Goal: Information Seeking & Learning: Learn about a topic

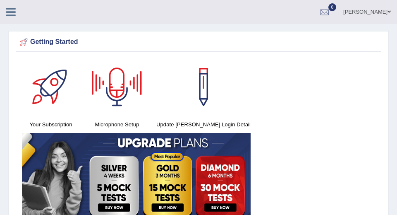
click at [6, 10] on icon at bounding box center [11, 12] width 10 height 11
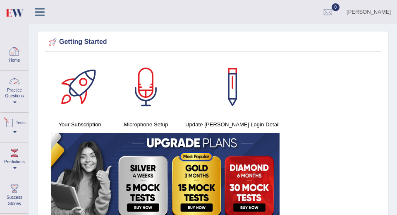
click at [16, 95] on link "Practice Questions" at bounding box center [14, 90] width 28 height 39
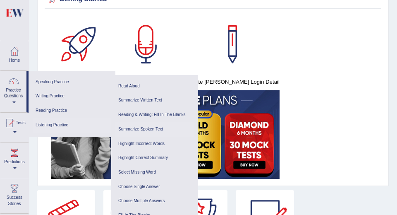
scroll to position [43, 0]
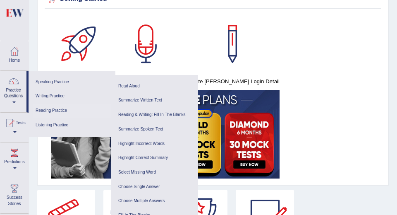
click at [57, 110] on link "Reading Practice" at bounding box center [72, 110] width 79 height 14
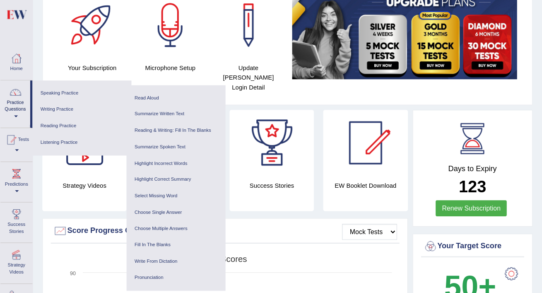
scroll to position [65, 0]
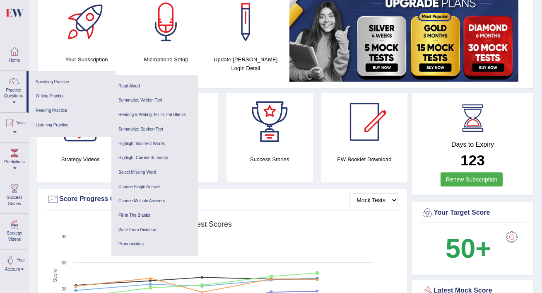
click at [14, 100] on link "Practice Questions" at bounding box center [13, 90] width 26 height 39
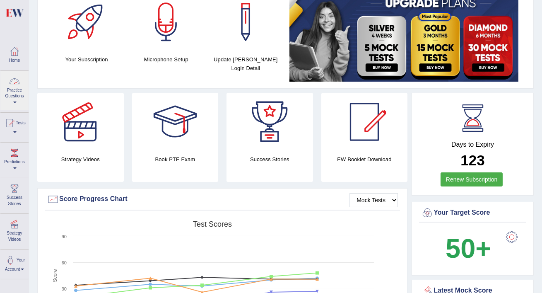
click at [14, 100] on link "Practice Questions" at bounding box center [14, 90] width 28 height 39
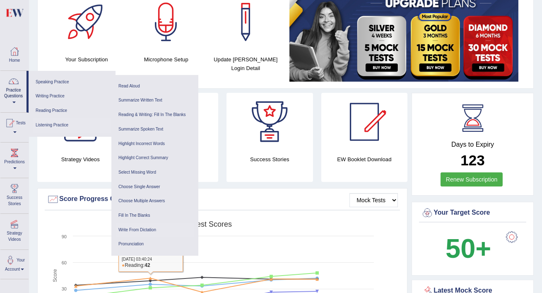
click at [149, 214] on link "Write From Dictation" at bounding box center [154, 230] width 79 height 14
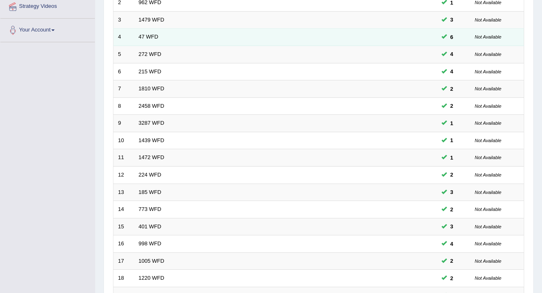
scroll to position [178, 0]
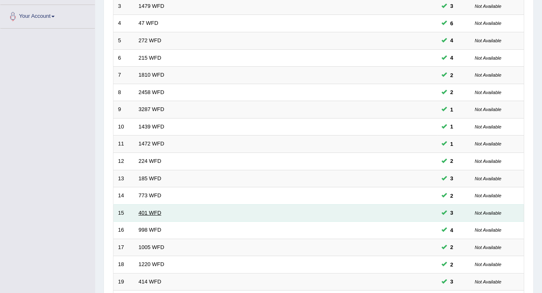
click at [154, 209] on link "401 WFD" at bounding box center [150, 212] width 23 height 6
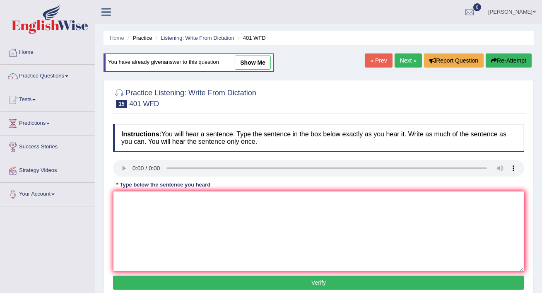
click at [125, 202] on textarea at bounding box center [318, 231] width 411 height 80
type textarea "T"
type textarea "S"
click at [142, 200] on textarea "Students residence in the hole time." at bounding box center [318, 231] width 411 height 80
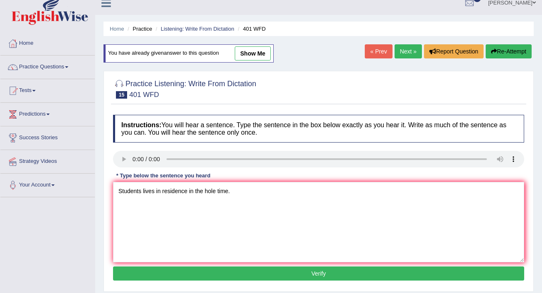
scroll to position [13, 0]
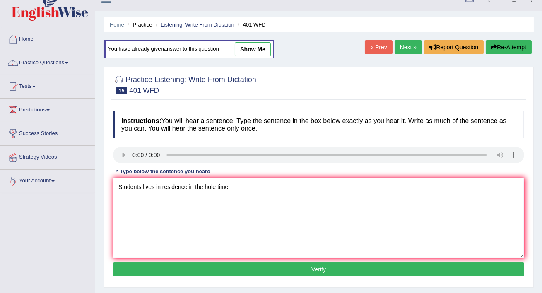
click at [162, 184] on textarea "Students lives in residence in the hole time." at bounding box center [318, 218] width 411 height 80
click at [174, 186] on textarea "Students lives in hole residence in the hole time." at bounding box center [318, 218] width 411 height 80
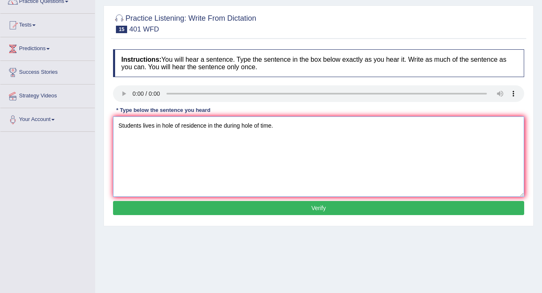
type textarea "Students lives in hole of residence in the during hole of time."
click at [264, 204] on button "Verify" at bounding box center [318, 208] width 411 height 14
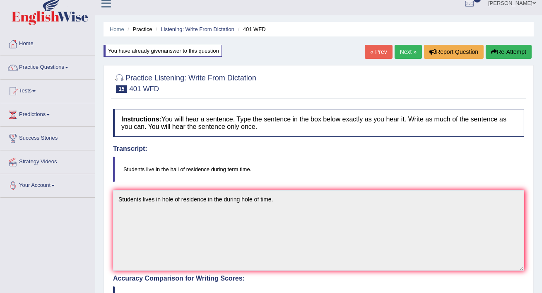
scroll to position [4, 0]
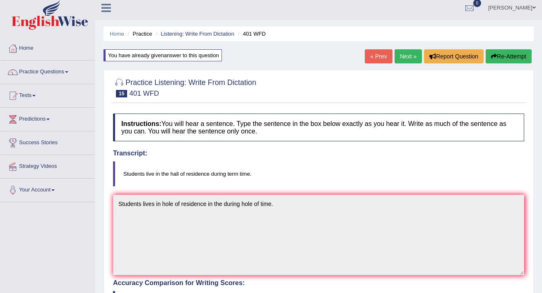
click at [402, 59] on link "Next »" at bounding box center [407, 56] width 27 height 14
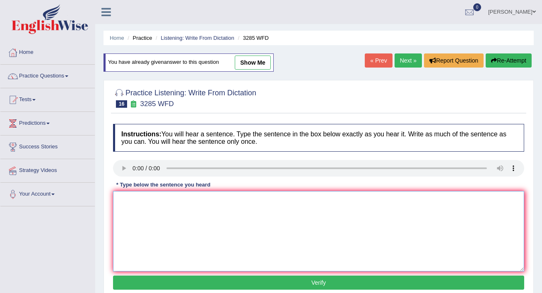
click at [127, 199] on textarea at bounding box center [318, 231] width 411 height 80
click at [214, 199] on textarea "Popuration has increased to teh this" at bounding box center [318, 231] width 411 height 80
click at [185, 201] on textarea "Popuration has increased to teh this" at bounding box center [318, 231] width 411 height 80
click at [202, 203] on textarea "Popuration has short rise to" at bounding box center [318, 231] width 411 height 80
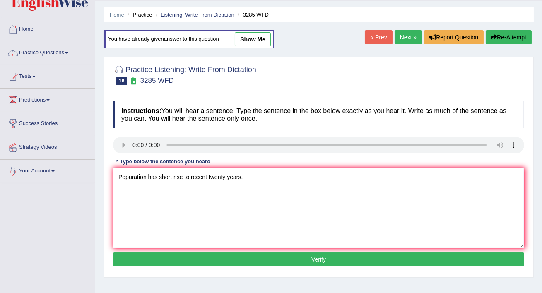
scroll to position [27, 0]
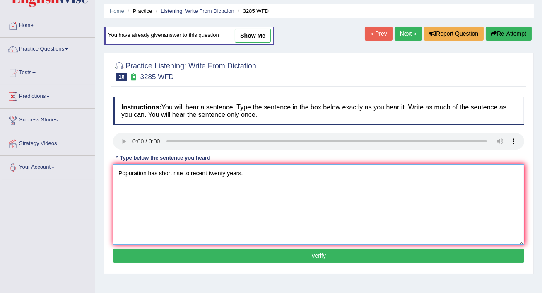
type textarea "Popuration has short rise to recent twenty years."
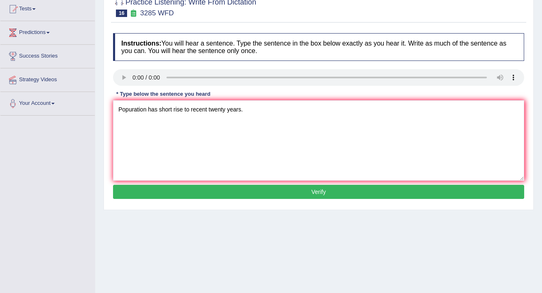
scroll to position [91, 0]
click at [224, 192] on button "Verify" at bounding box center [318, 191] width 411 height 14
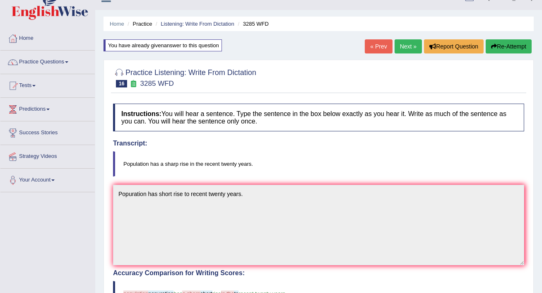
scroll to position [0, 0]
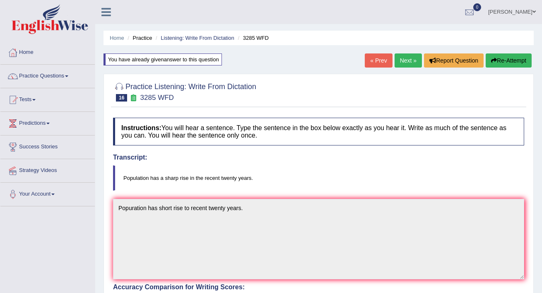
click at [408, 63] on link "Next »" at bounding box center [407, 60] width 27 height 14
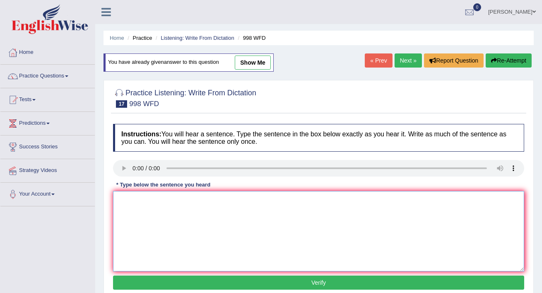
click at [119, 199] on textarea at bounding box center [318, 231] width 411 height 80
click at [159, 202] on textarea "We will hold the graduate students." at bounding box center [318, 231] width 411 height 80
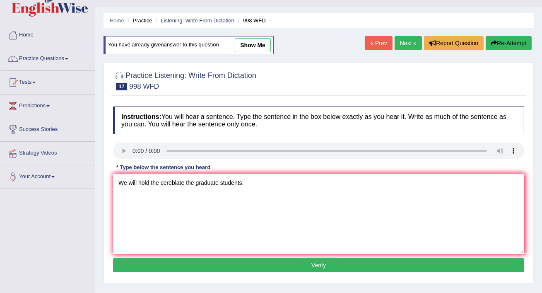
scroll to position [18, 0]
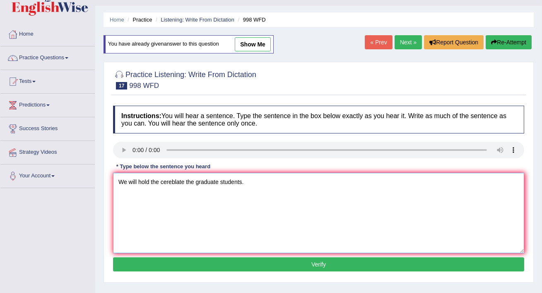
click at [185, 180] on textarea "We will hold the cereblate the graduate students." at bounding box center [318, 213] width 411 height 80
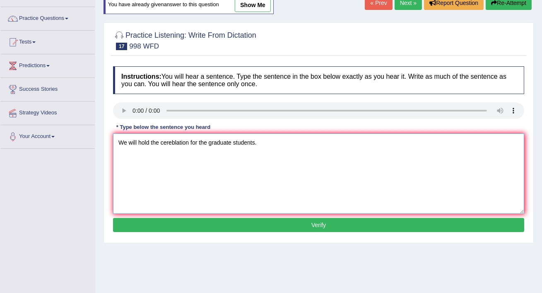
scroll to position [70, 0]
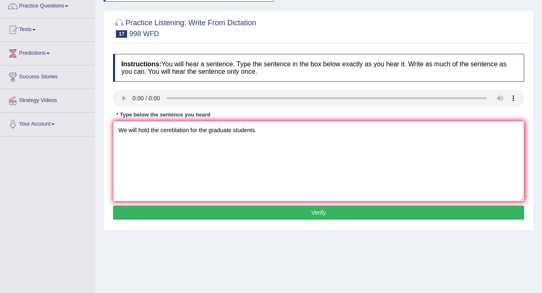
type textarea "We will hold the cereblation for the graduate students."
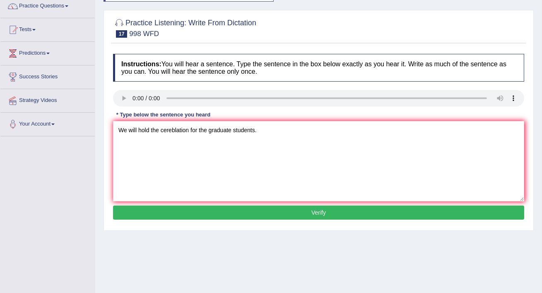
click at [253, 211] on button "Verify" at bounding box center [318, 212] width 411 height 14
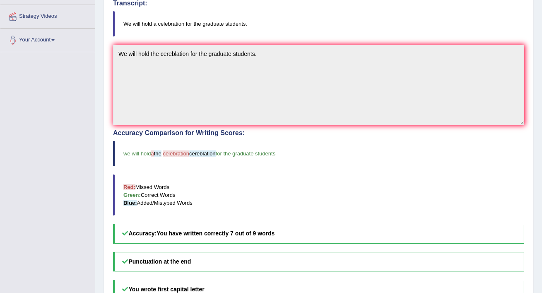
scroll to position [0, 0]
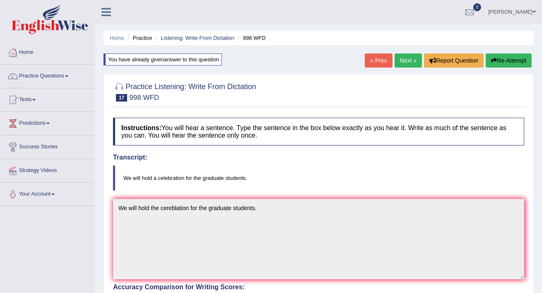
click at [406, 59] on link "Next »" at bounding box center [407, 60] width 27 height 14
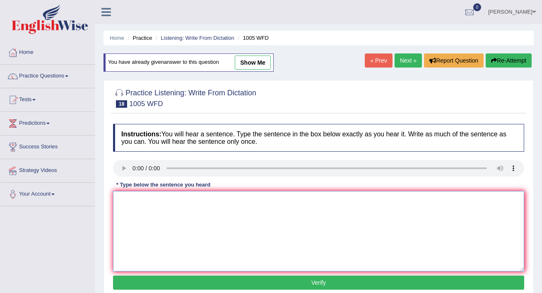
click at [128, 194] on textarea at bounding box center [318, 231] width 411 height 80
click at [134, 198] on textarea "Th" at bounding box center [318, 231] width 411 height 80
type textarea "T"
type textarea "the houseing market through the world."
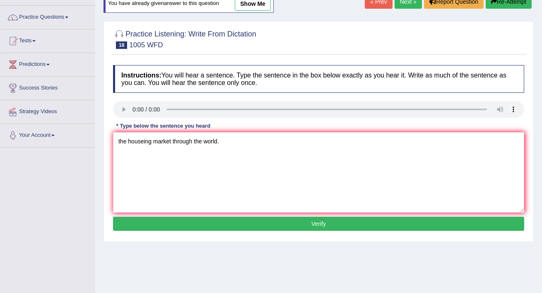
scroll to position [59, 0]
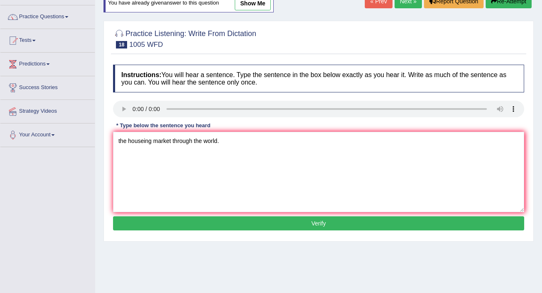
click at [192, 221] on button "Verify" at bounding box center [318, 223] width 411 height 14
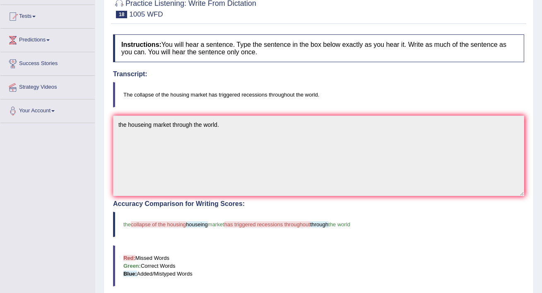
scroll to position [0, 0]
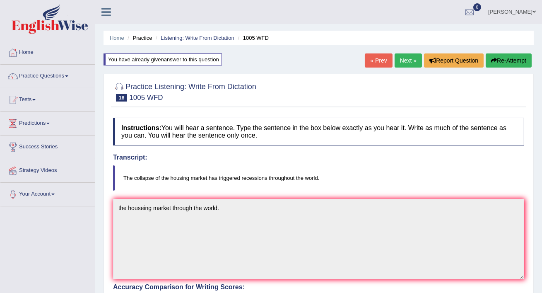
click at [401, 59] on link "Next »" at bounding box center [407, 60] width 27 height 14
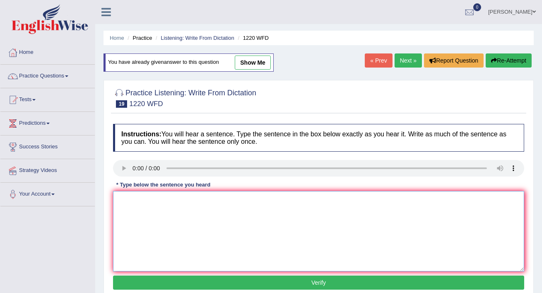
click at [132, 197] on textarea at bounding box center [318, 231] width 411 height 80
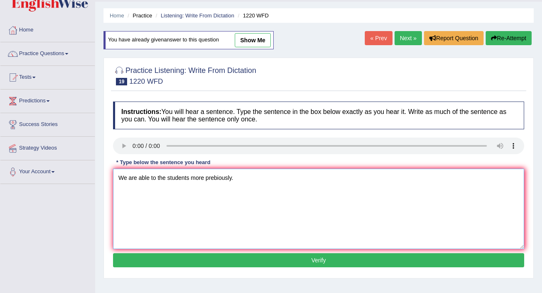
scroll to position [24, 0]
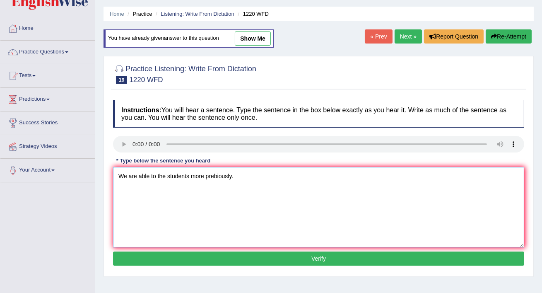
click at [156, 175] on textarea "We are able to the students more prebiously." at bounding box center [318, 207] width 411 height 80
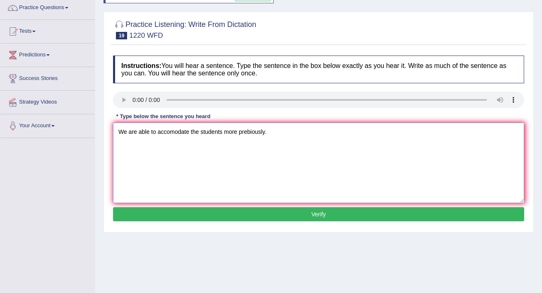
scroll to position [69, 0]
type textarea "We are able to accomodate the students more prebiously."
click at [288, 217] on button "Verify" at bounding box center [318, 213] width 411 height 14
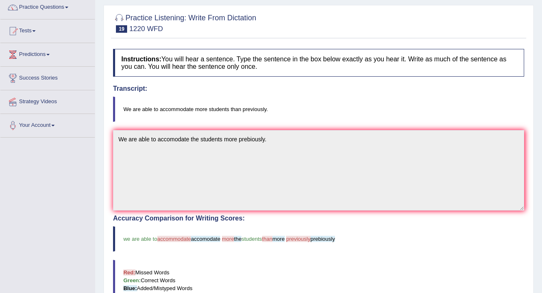
scroll to position [0, 0]
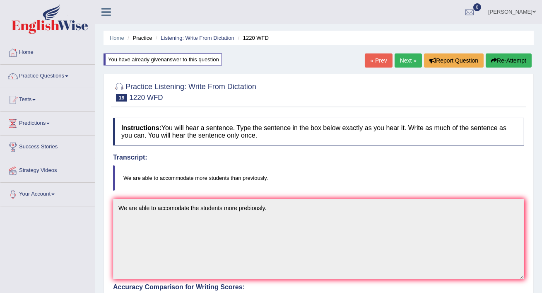
click at [499, 62] on button "Re-Attempt" at bounding box center [508, 60] width 46 height 14
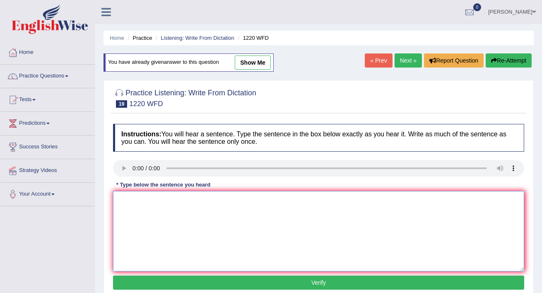
click at [134, 200] on textarea at bounding box center [318, 231] width 411 height 80
click at [205, 199] on textarea "We are able to the accommodate previously." at bounding box center [318, 231] width 411 height 80
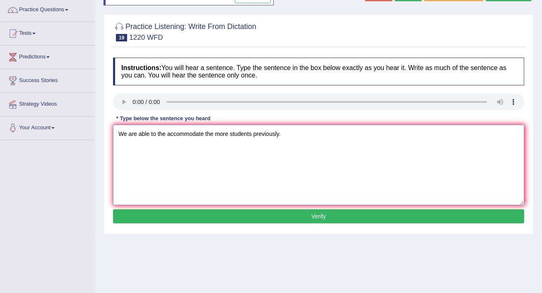
scroll to position [67, 0]
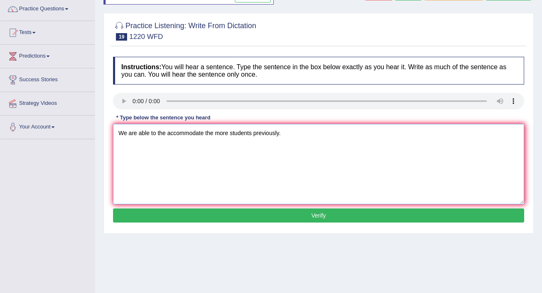
type textarea "We are able to the accommodate the more students previously."
click at [293, 212] on button "Verify" at bounding box center [318, 215] width 411 height 14
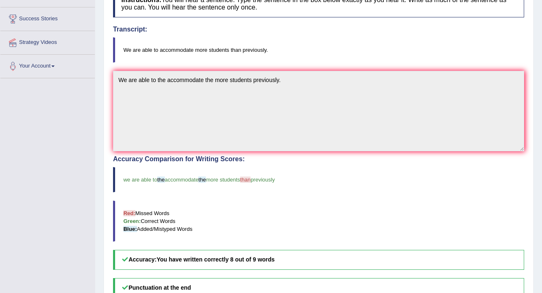
scroll to position [0, 0]
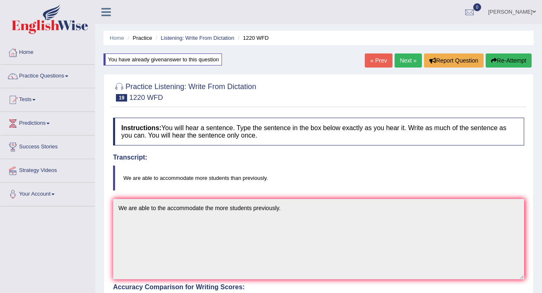
click at [407, 58] on link "Next »" at bounding box center [407, 60] width 27 height 14
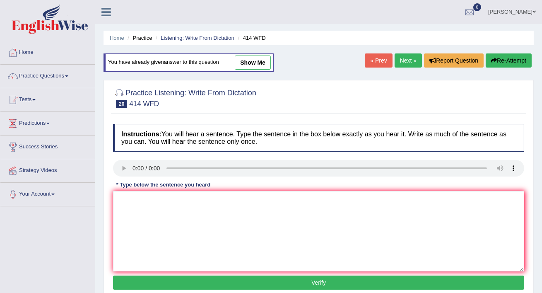
click at [123, 190] on div "Instructions: You will hear a sentence. Type the sentence in the box below exac…" at bounding box center [318, 208] width 415 height 176
click at [123, 195] on textarea at bounding box center [318, 231] width 411 height 80
click at [194, 204] on textarea "The reading company" at bounding box center [318, 231] width 411 height 80
click at [198, 198] on textarea "The reading company changes the policy after the policed." at bounding box center [318, 231] width 411 height 80
click at [199, 199] on textarea "The reading company changed the policy after the policed." at bounding box center [318, 231] width 411 height 80
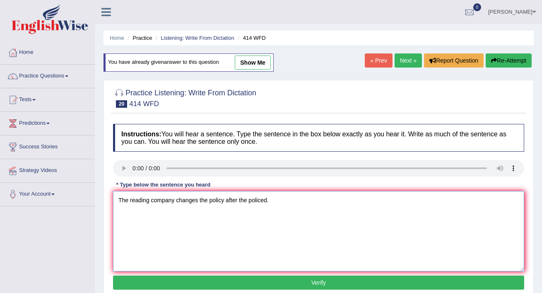
click at [199, 199] on textarea "The reading company changes the policy after the policed." at bounding box center [318, 231] width 411 height 80
click at [266, 200] on textarea "The reading company change the policy after the policed." at bounding box center [318, 231] width 411 height 80
click at [265, 198] on textarea "The reading company change the policy after the policed." at bounding box center [318, 231] width 411 height 80
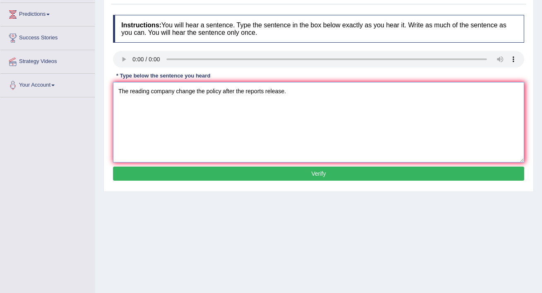
scroll to position [110, 0]
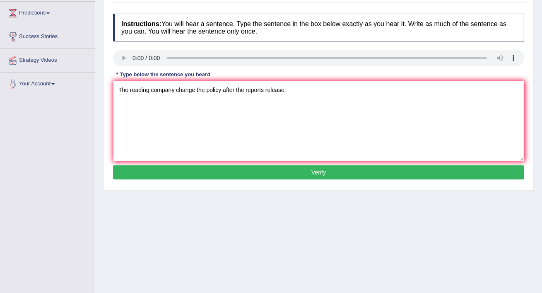
type textarea "The reading company change the policy after the reports release."
click at [282, 169] on button "Verify" at bounding box center [318, 172] width 411 height 14
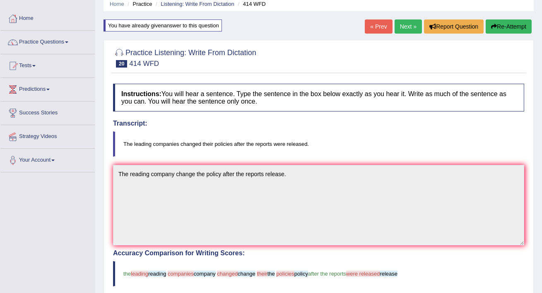
scroll to position [0, 0]
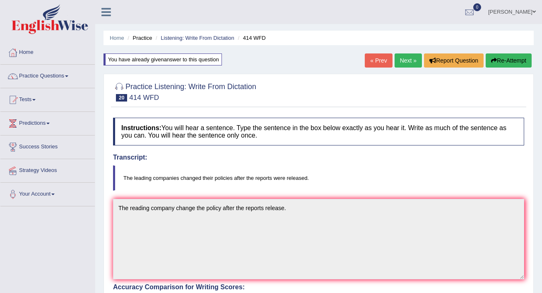
click at [500, 63] on button "Re-Attempt" at bounding box center [508, 60] width 46 height 14
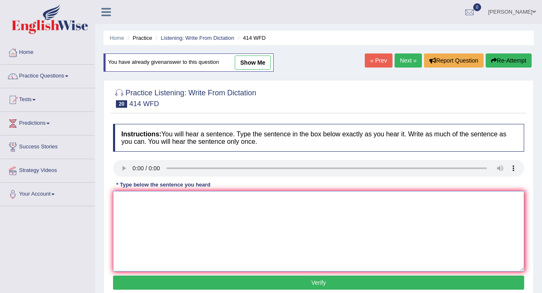
click at [136, 200] on textarea at bounding box center [318, 231] width 411 height 80
click at [177, 202] on textarea "The leading company" at bounding box center [318, 231] width 411 height 80
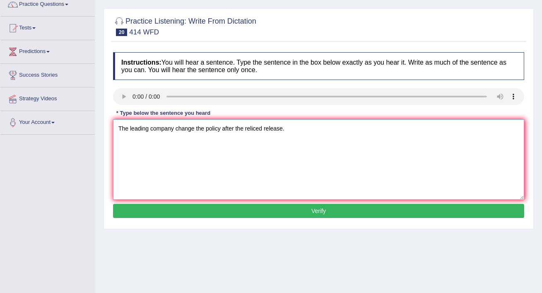
scroll to position [73, 0]
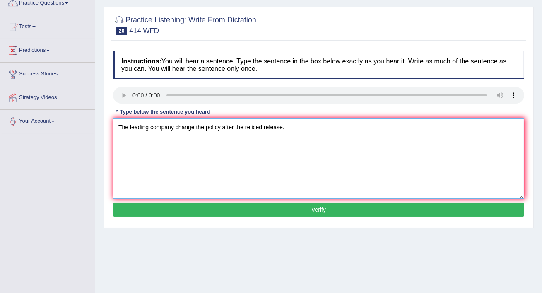
type textarea "The leading company change the policy after the reliced release."
click at [258, 209] on button "Verify" at bounding box center [318, 209] width 411 height 14
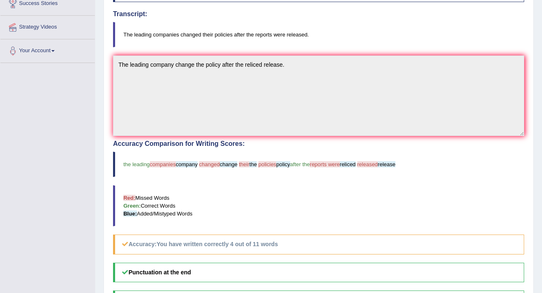
scroll to position [136, 0]
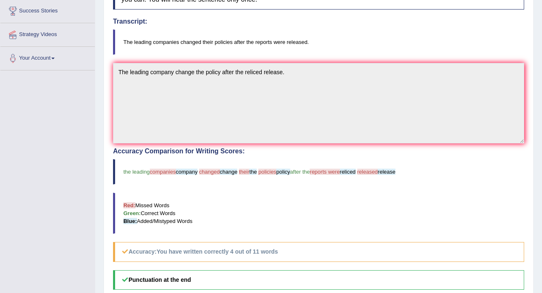
drag, startPoint x: 123, startPoint y: 42, endPoint x: 126, endPoint y: 47, distance: 5.4
click at [123, 43] on blockquote "The leading companies changed their policies after the reports were released." at bounding box center [318, 41] width 411 height 25
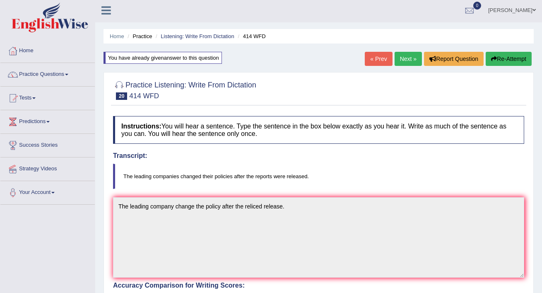
scroll to position [0, 0]
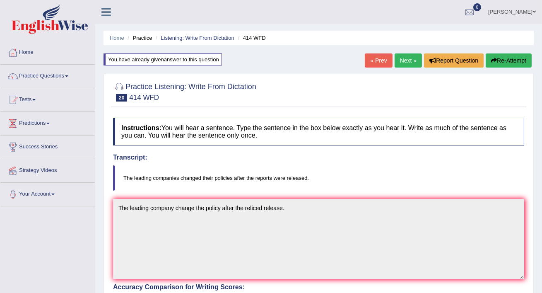
click at [507, 58] on button "Re-Attempt" at bounding box center [508, 60] width 46 height 14
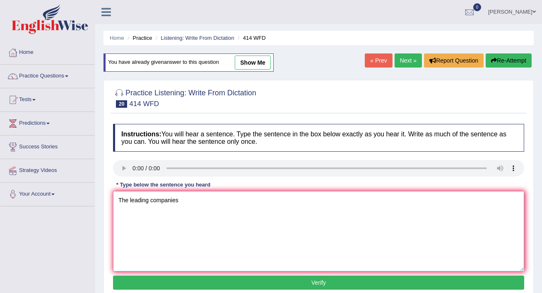
click at [188, 198] on textarea "The leading companies" at bounding box center [318, 231] width 411 height 80
click at [222, 198] on textarea "The leading companies change the" at bounding box center [318, 231] width 411 height 80
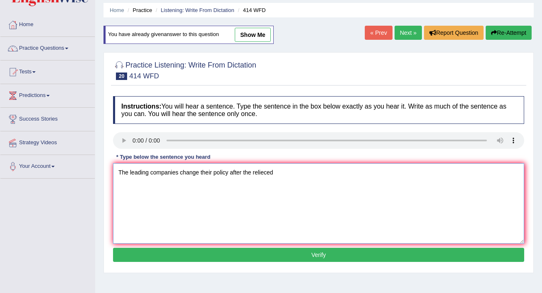
scroll to position [28, 0]
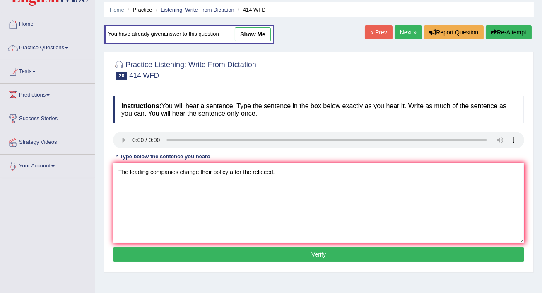
click at [216, 173] on textarea "The leading companies change their policy after the relieced." at bounding box center [318, 203] width 411 height 80
click at [228, 171] on textarea "The leading companies change their policy after the relieced." at bounding box center [318, 203] width 411 height 80
click at [273, 171] on textarea "The leading companies change their policies after the porce relieced." at bounding box center [318, 203] width 411 height 80
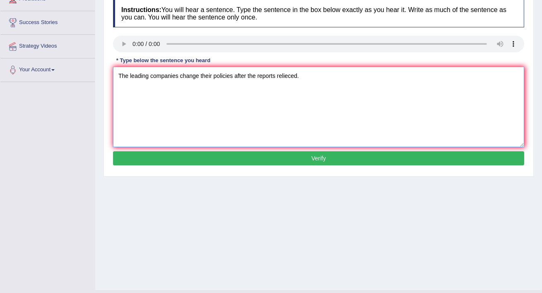
scroll to position [125, 0]
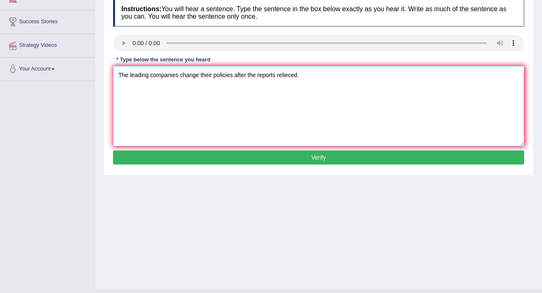
type textarea "The leading companies change their policies after the reports relieced."
click at [315, 158] on button "Verify" at bounding box center [318, 157] width 411 height 14
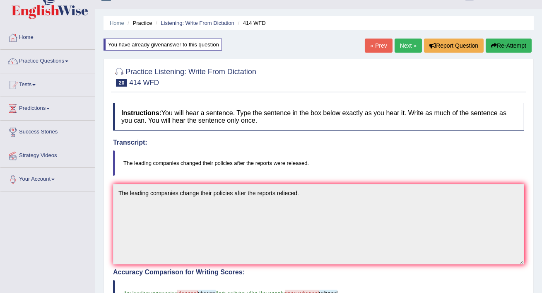
scroll to position [0, 0]
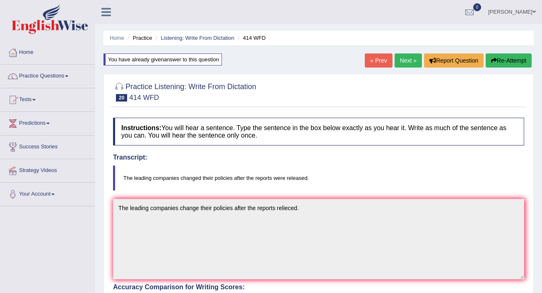
click at [406, 60] on link "Next »" at bounding box center [407, 60] width 27 height 14
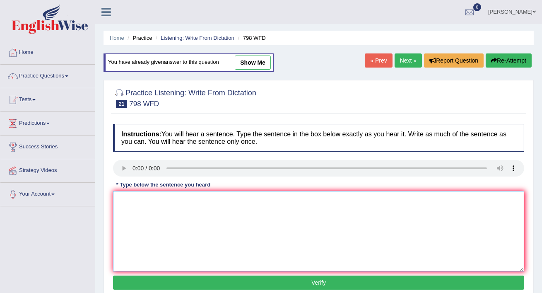
click at [132, 197] on textarea at bounding box center [318, 231] width 411 height 80
click at [211, 204] on textarea "Suger is the include the" at bounding box center [318, 231] width 411 height 80
click at [149, 200] on textarea "Suger is the include the" at bounding box center [318, 231] width 411 height 80
click at [260, 197] on textarea "Suger is the compounding the genetic include the" at bounding box center [318, 231] width 411 height 80
click at [186, 199] on textarea "Suger is the compounding the genetic include the oxisum." at bounding box center [318, 231] width 411 height 80
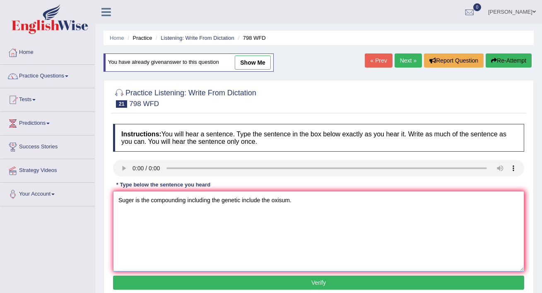
type textarea "Suger is the compounding including the genetic include the oxisum."
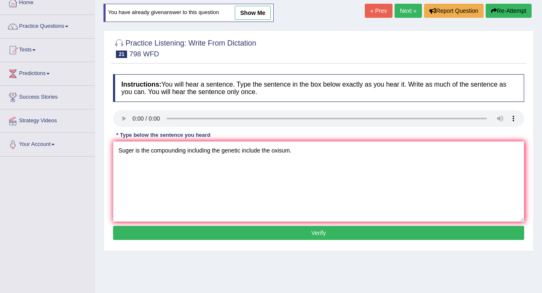
scroll to position [66, 0]
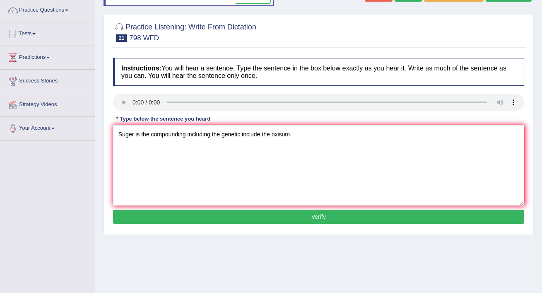
click at [263, 221] on button "Verify" at bounding box center [318, 216] width 411 height 14
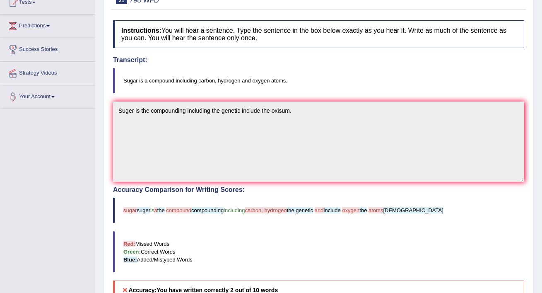
scroll to position [99, 0]
